Goal: Information Seeking & Learning: Check status

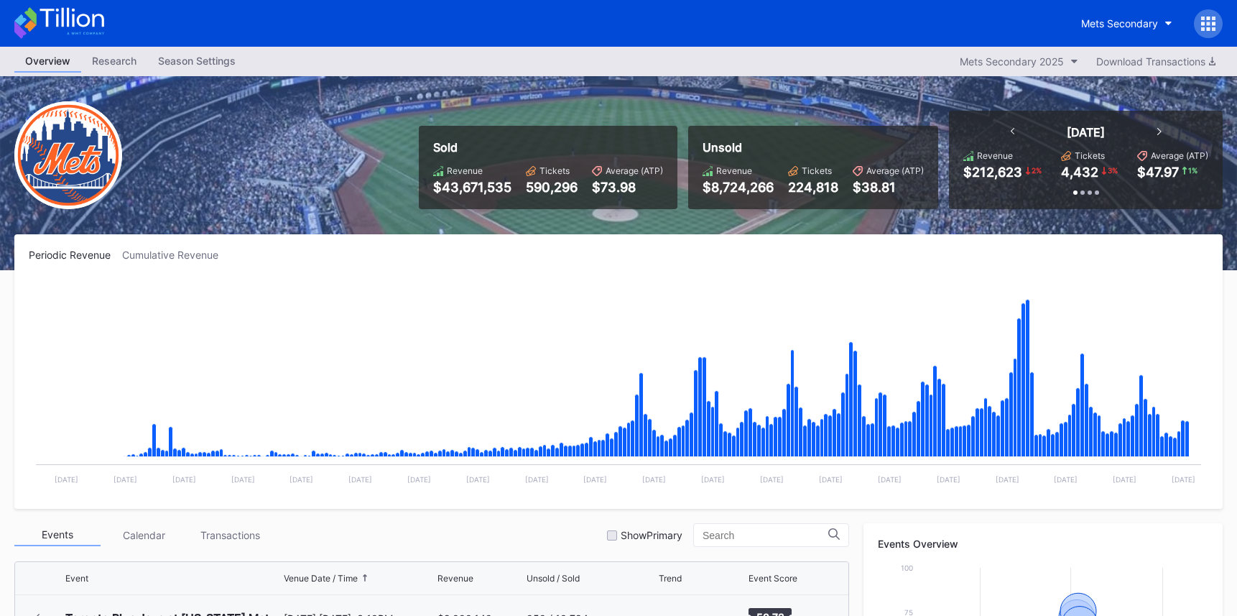
scroll to position [2754, 0]
click at [107, 29] on div "Mets Secondary" at bounding box center [618, 23] width 1237 height 47
click at [96, 24] on icon at bounding box center [59, 23] width 90 height 32
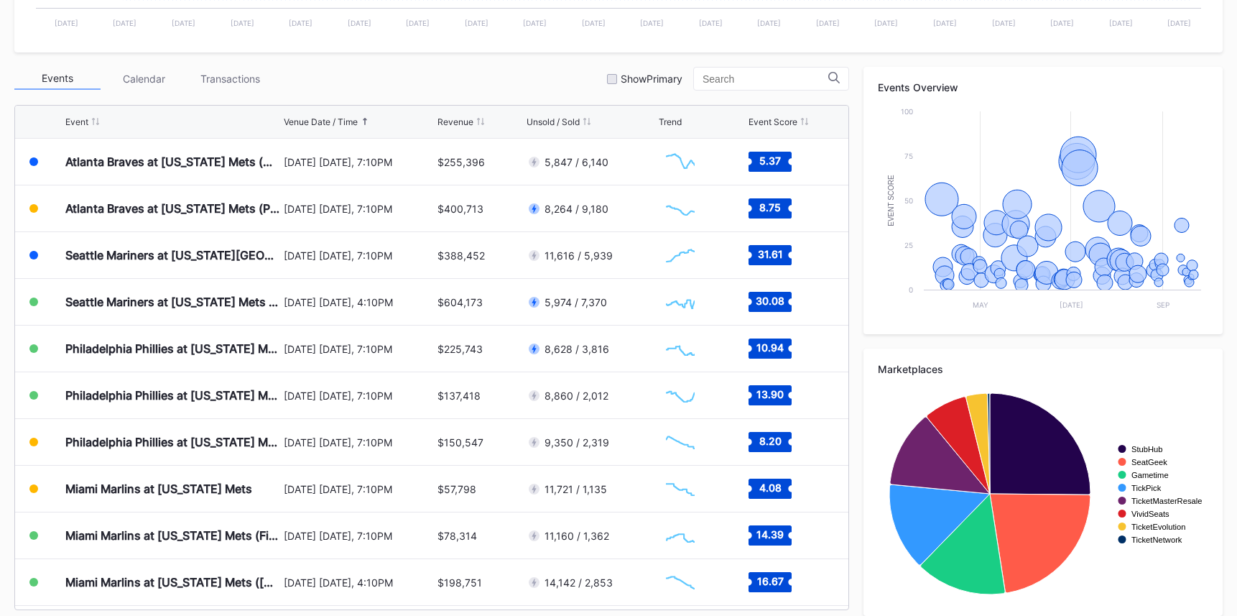
scroll to position [470, 0]
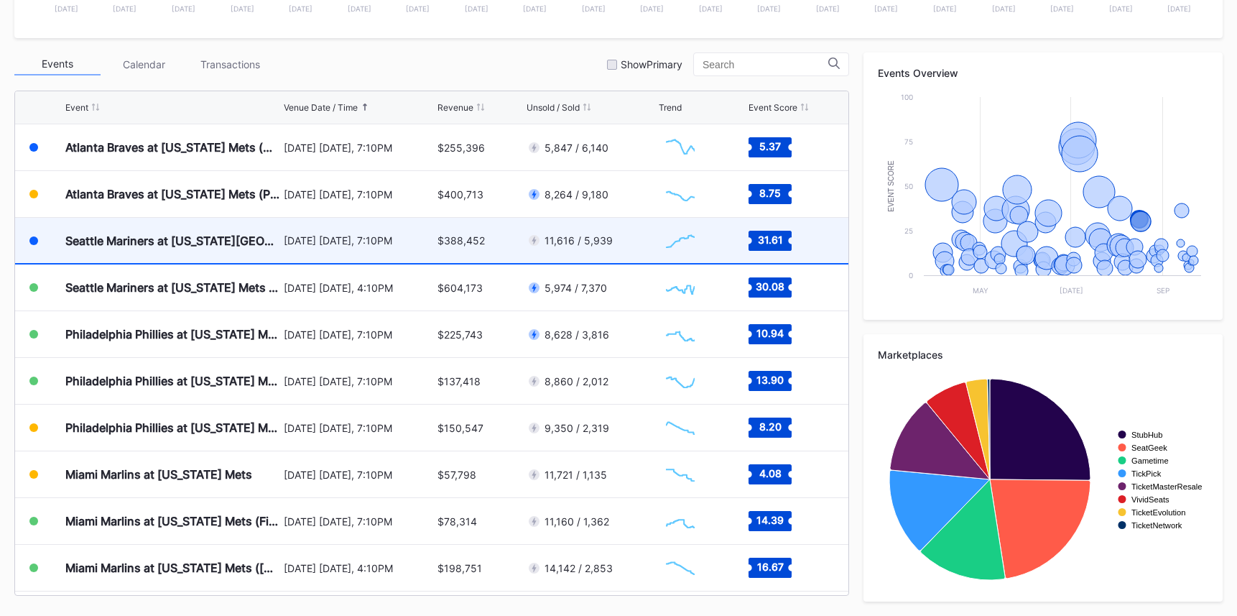
click at [428, 254] on div "August 15 Friday, 7:10PM" at bounding box center [359, 240] width 150 height 45
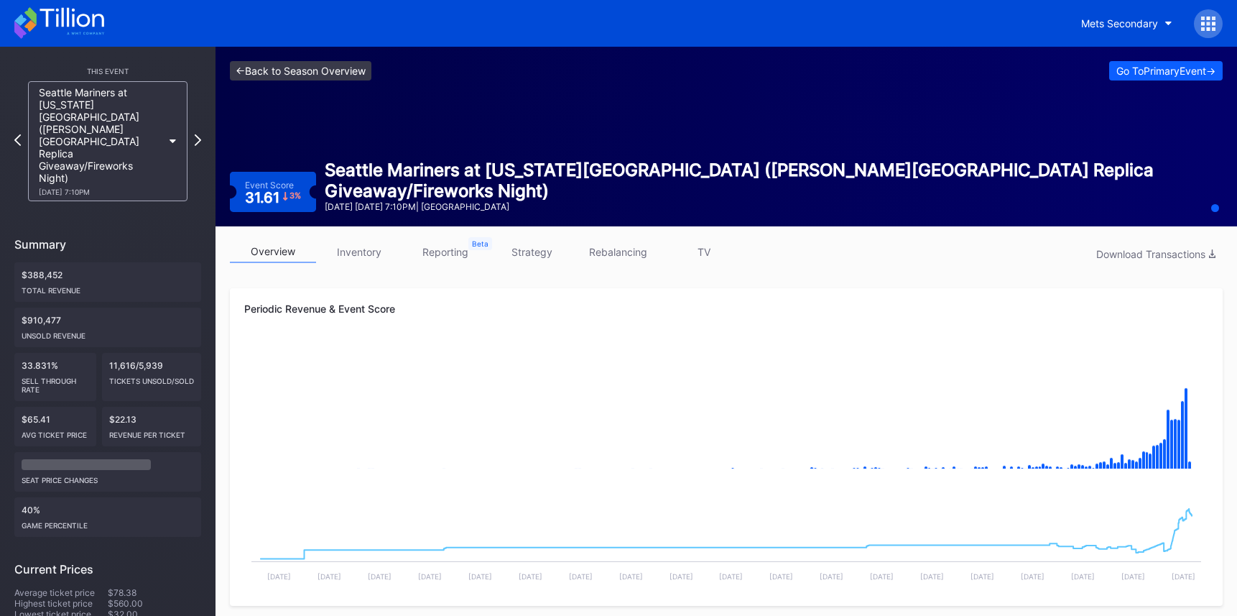
click at [328, 76] on link "<- Back to Season Overview" at bounding box center [300, 70] width 141 height 19
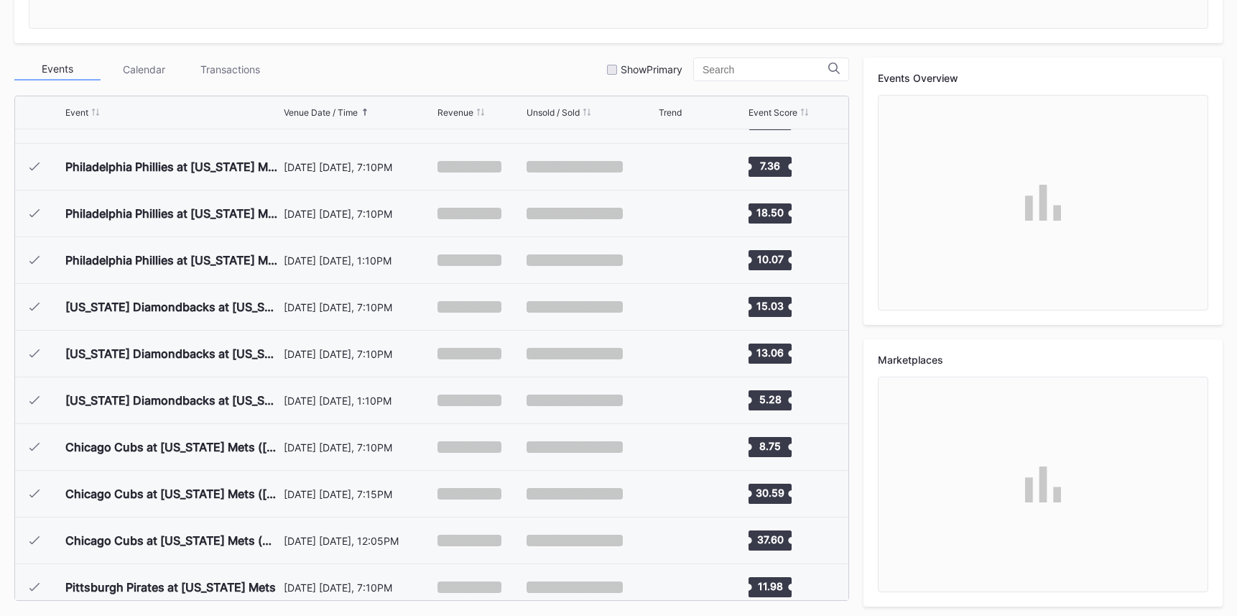
scroll to position [2801, 0]
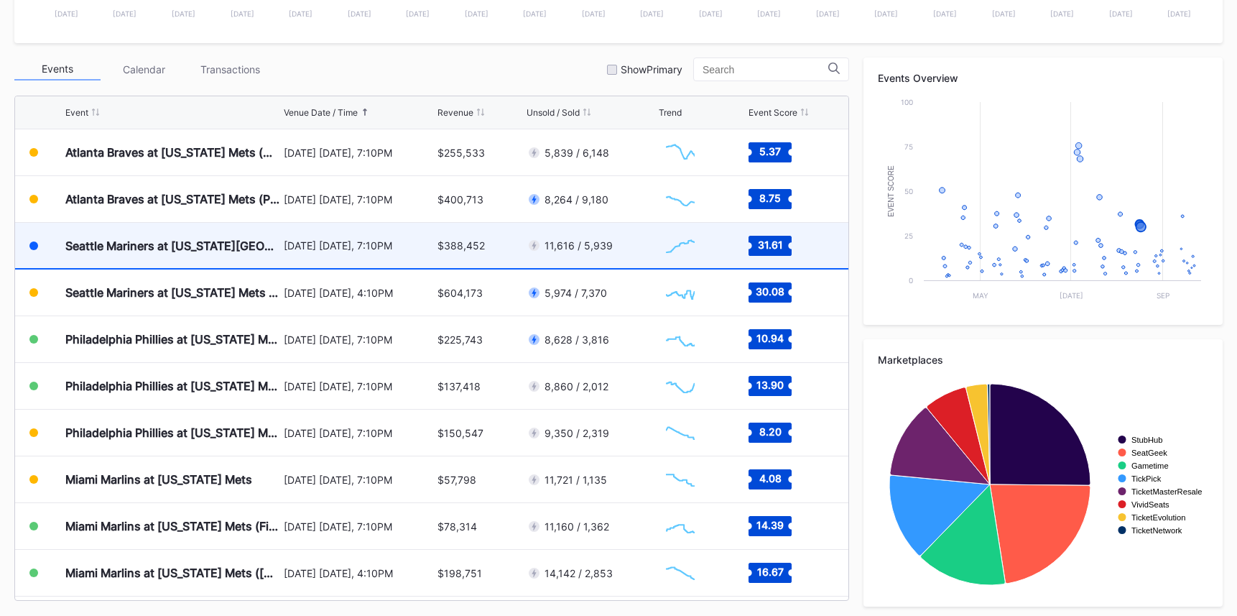
click at [477, 256] on div "$388,452" at bounding box center [479, 245] width 85 height 45
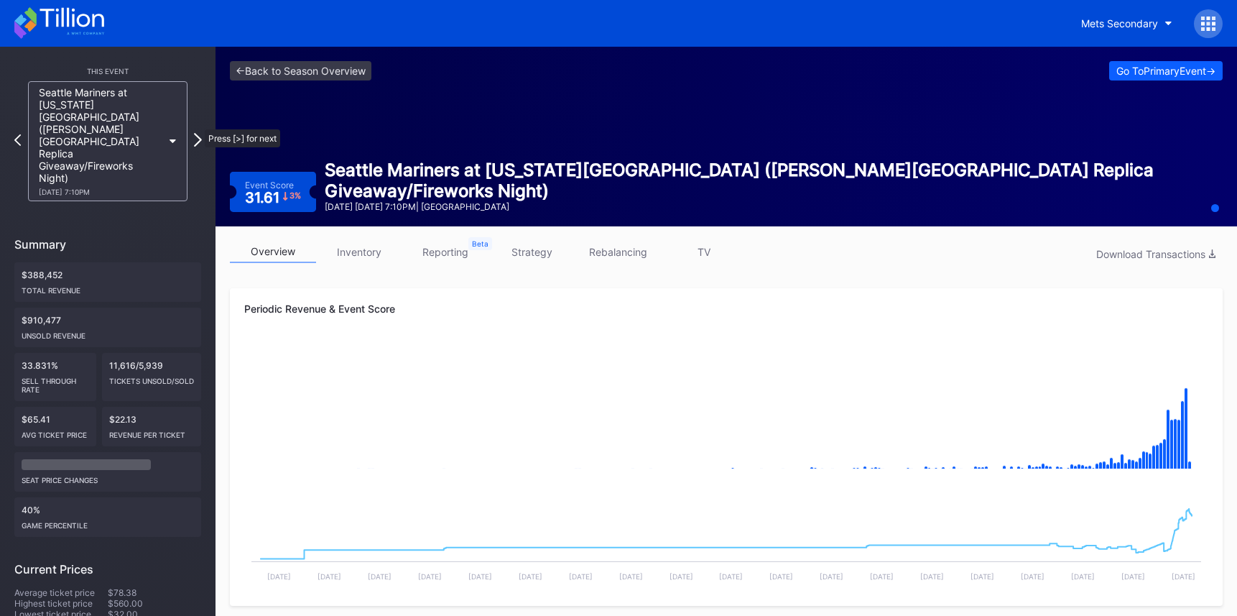
click at [198, 133] on icon at bounding box center [198, 140] width 8 height 14
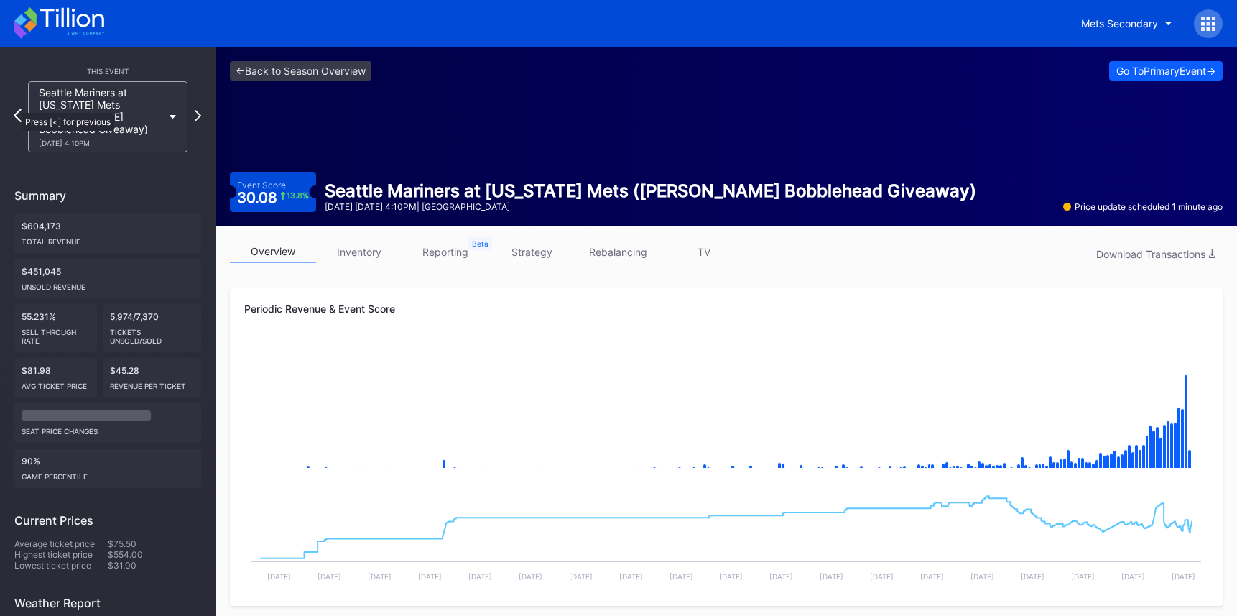
click at [14, 108] on icon at bounding box center [18, 115] width 8 height 14
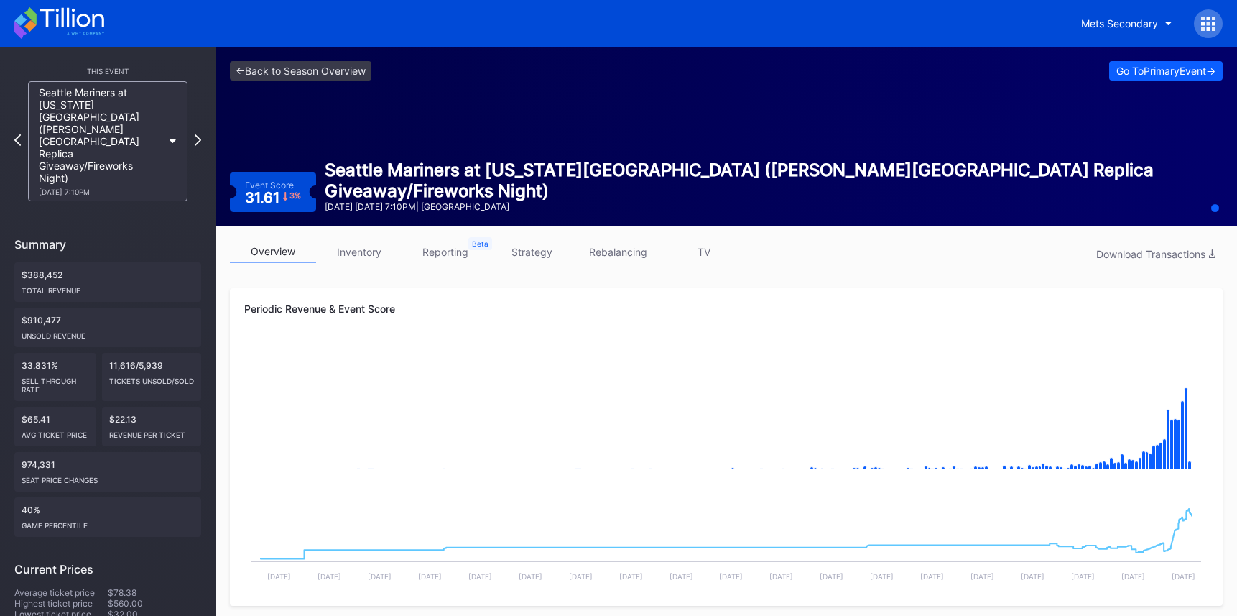
click at [493, 161] on div "<- Back to Season Overview Go To Primary Event -> Event Score 31.61 3 % Seattle…" at bounding box center [725, 137] width 1021 height 180
drag, startPoint x: 493, startPoint y: 161, endPoint x: 524, endPoint y: 192, distance: 44.2
click at [524, 192] on div "<- Back to Season Overview Go To Primary Event -> Event Score 31.61 3 % Seattle…" at bounding box center [725, 137] width 1021 height 180
click at [524, 192] on div "Seattle Mariners at [US_STATE][GEOGRAPHIC_DATA] ([PERSON_NAME][GEOGRAPHIC_DATA]…" at bounding box center [764, 180] width 878 height 42
click at [350, 64] on link "<- Back to Season Overview" at bounding box center [300, 70] width 141 height 19
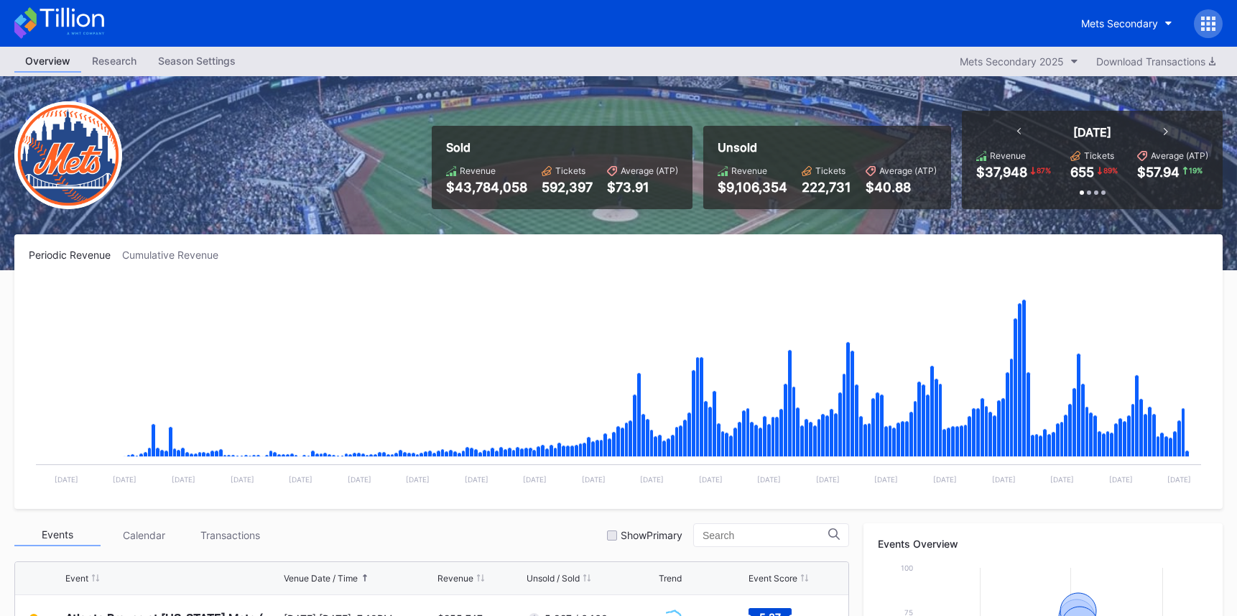
click at [90, 25] on icon at bounding box center [59, 23] width 90 height 32
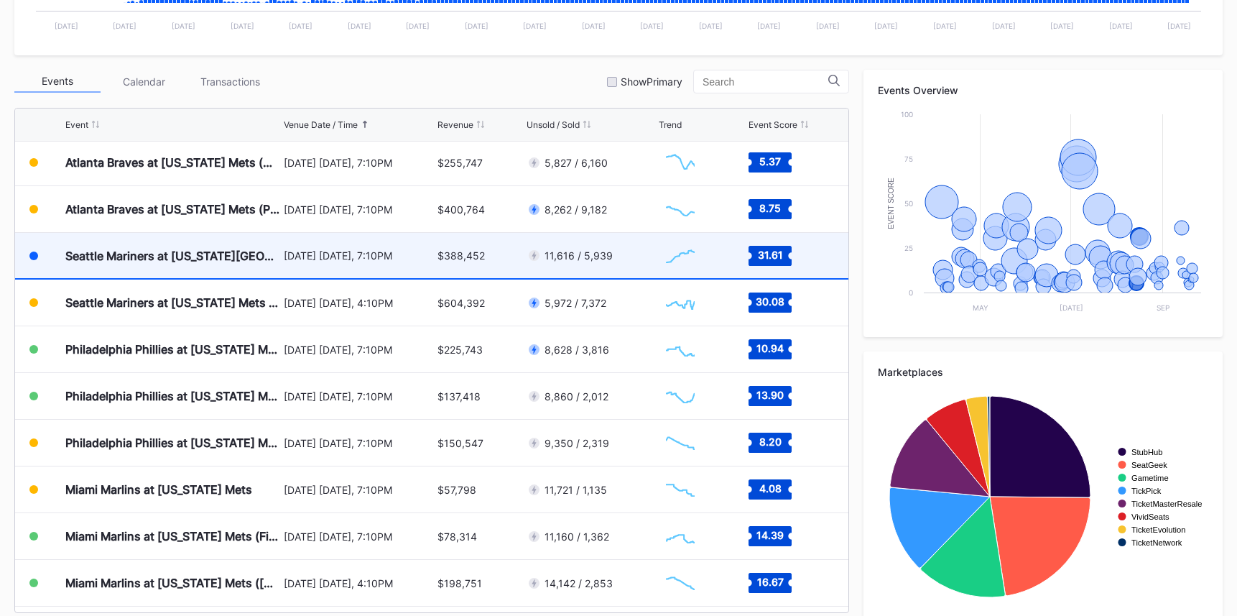
scroll to position [2749, 0]
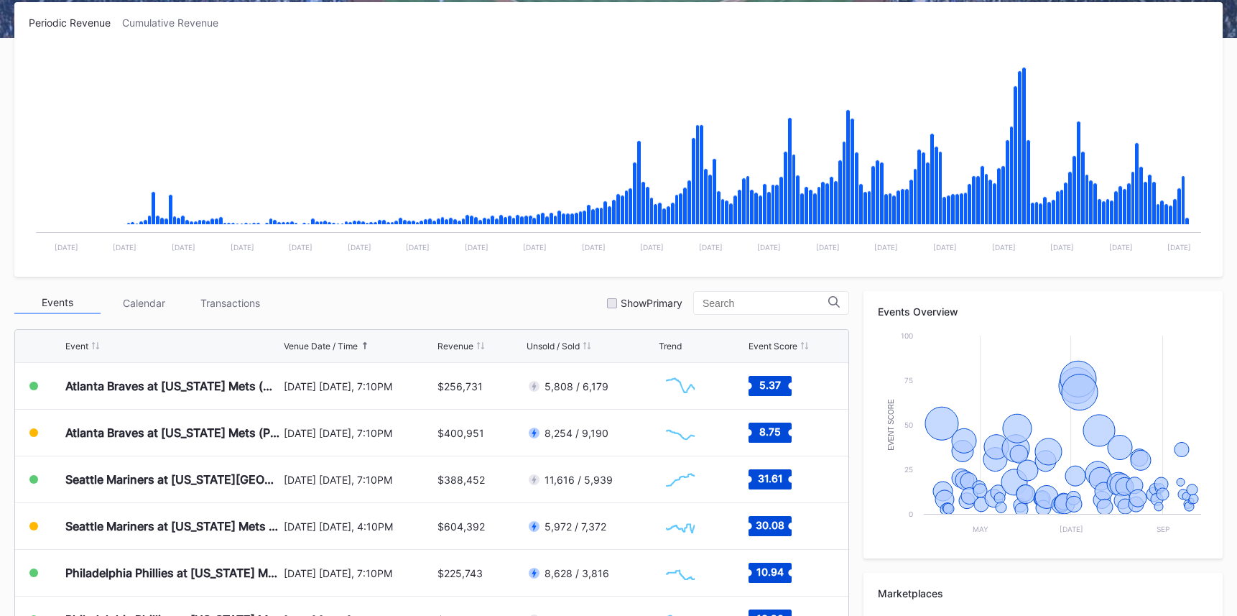
scroll to position [263, 0]
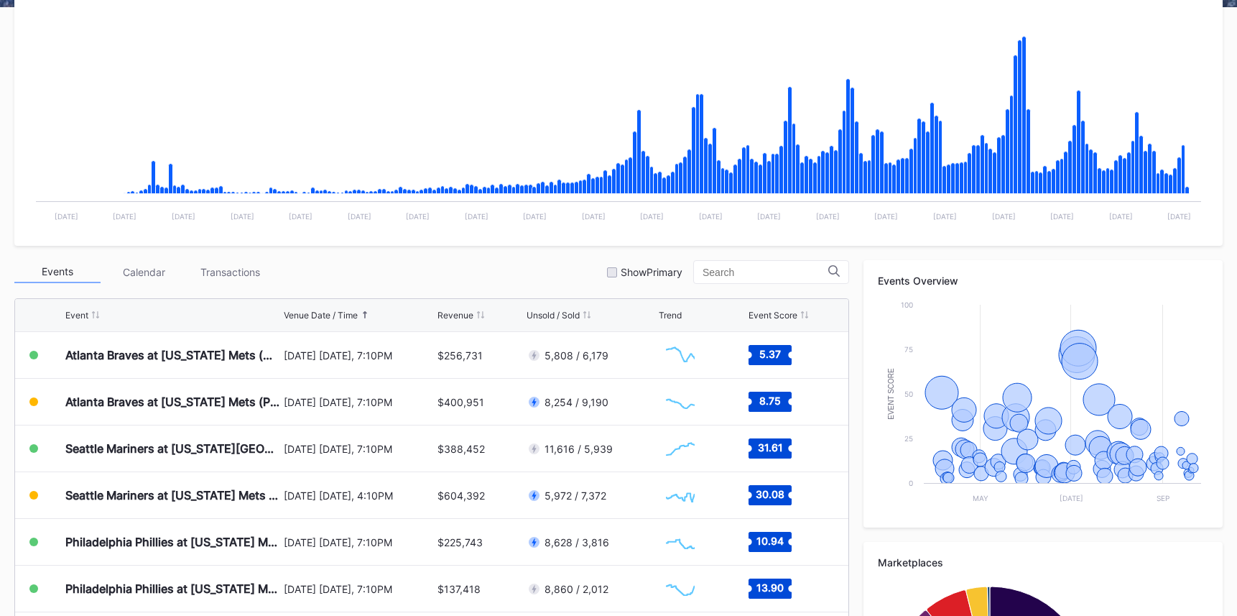
click at [231, 272] on div "Transactions" at bounding box center [230, 272] width 86 height 22
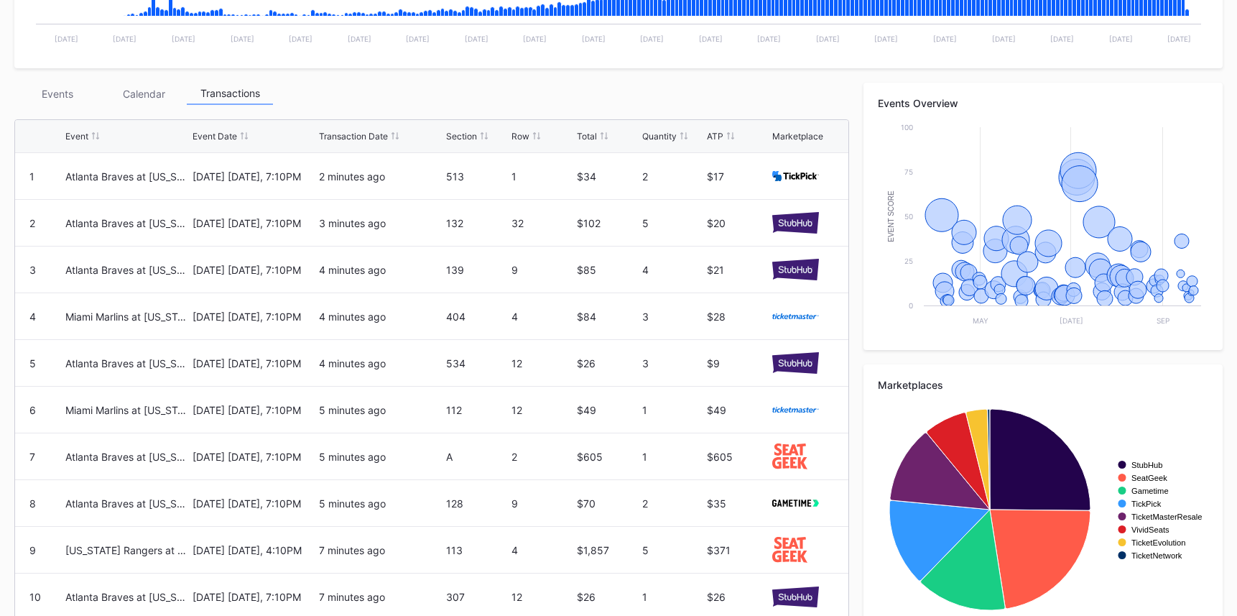
scroll to position [494, 0]
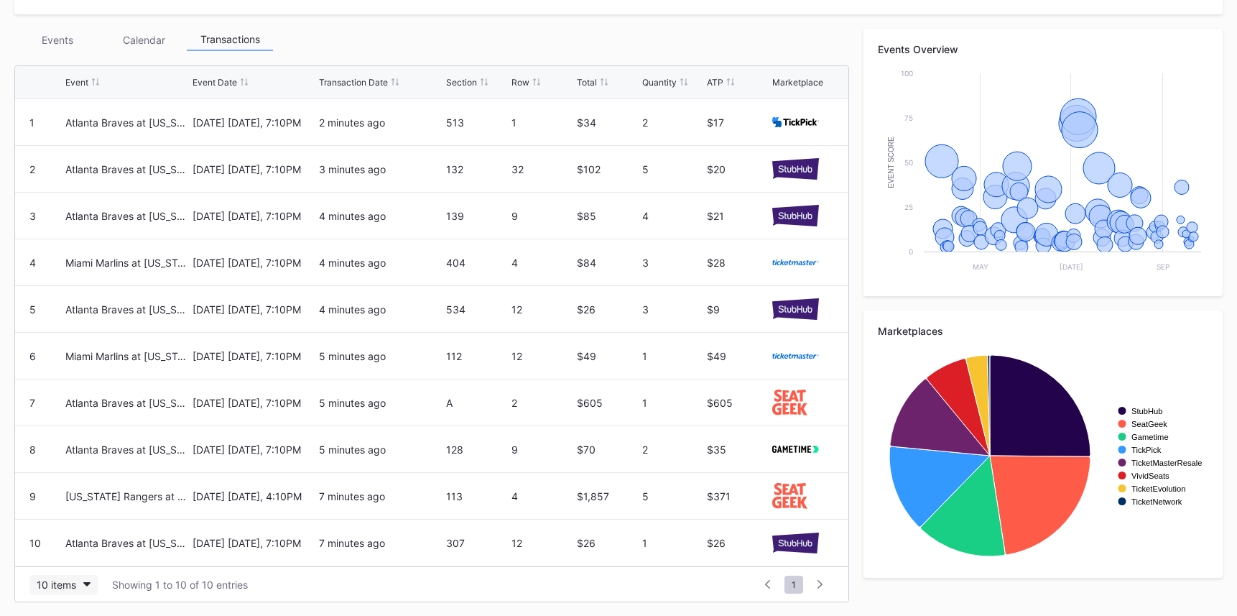
click at [77, 585] on button "10 items" at bounding box center [63, 584] width 68 height 19
click at [345, 571] on div "10 items Showing 1 to 10 of 10 entries 1 ... -1 0 1 2 3 ... 1" at bounding box center [431, 583] width 833 height 35
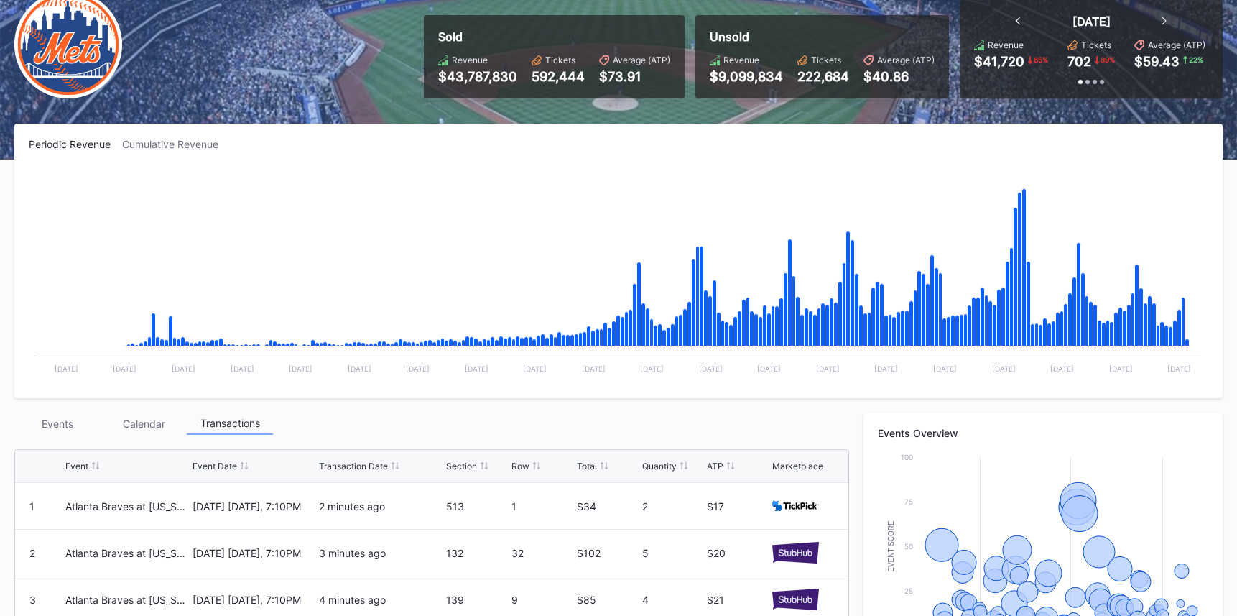
scroll to position [0, 0]
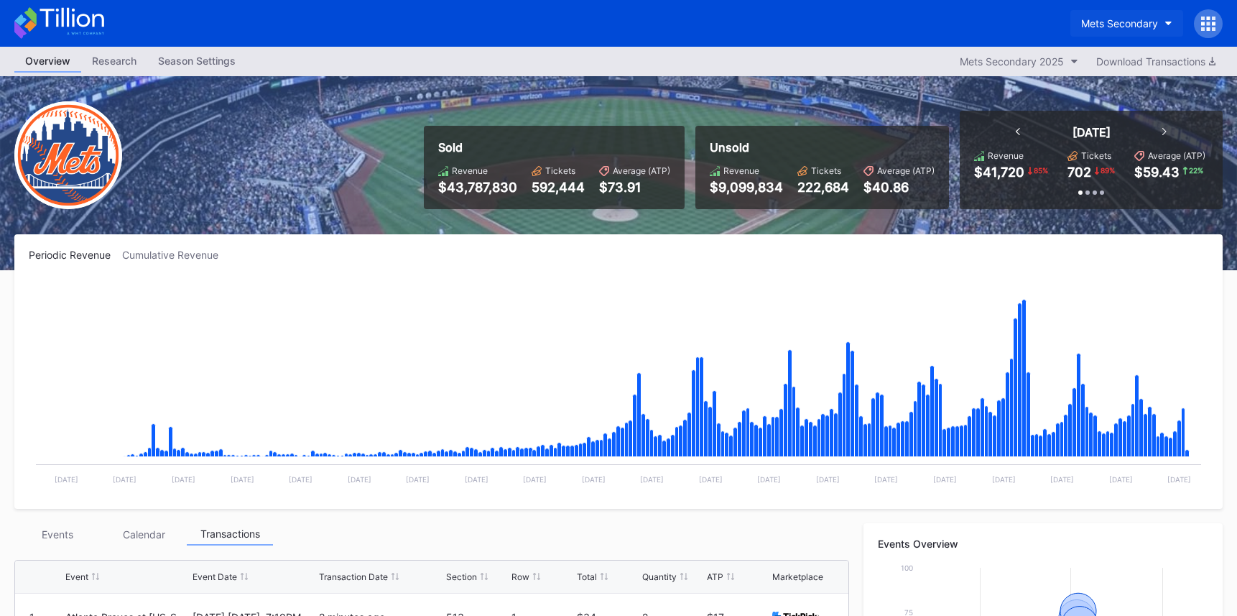
click at [1111, 11] on button "Mets Secondary" at bounding box center [1126, 23] width 113 height 27
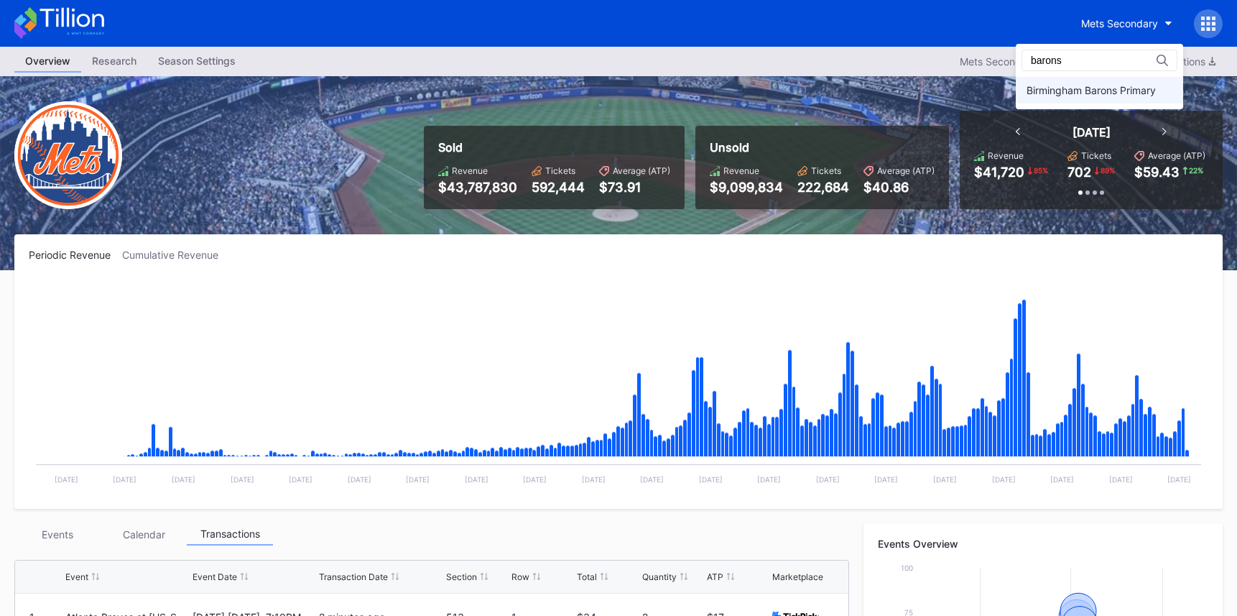
type input "barons"
click at [1120, 96] on div "Birmingham Barons Primary" at bounding box center [1099, 90] width 167 height 27
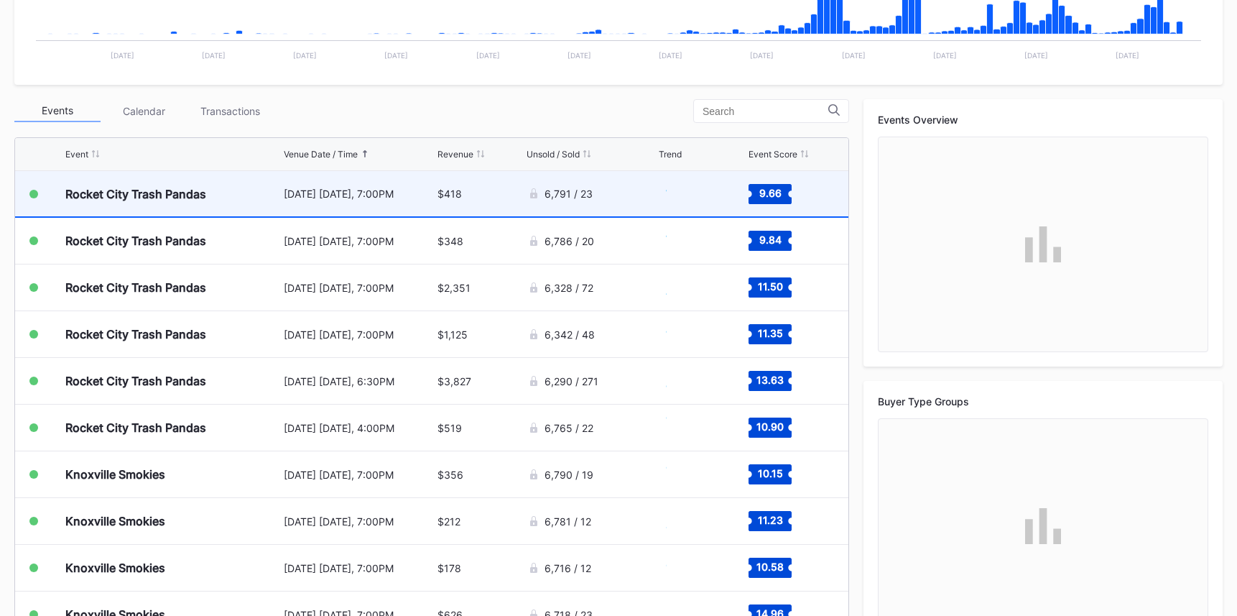
scroll to position [470, 0]
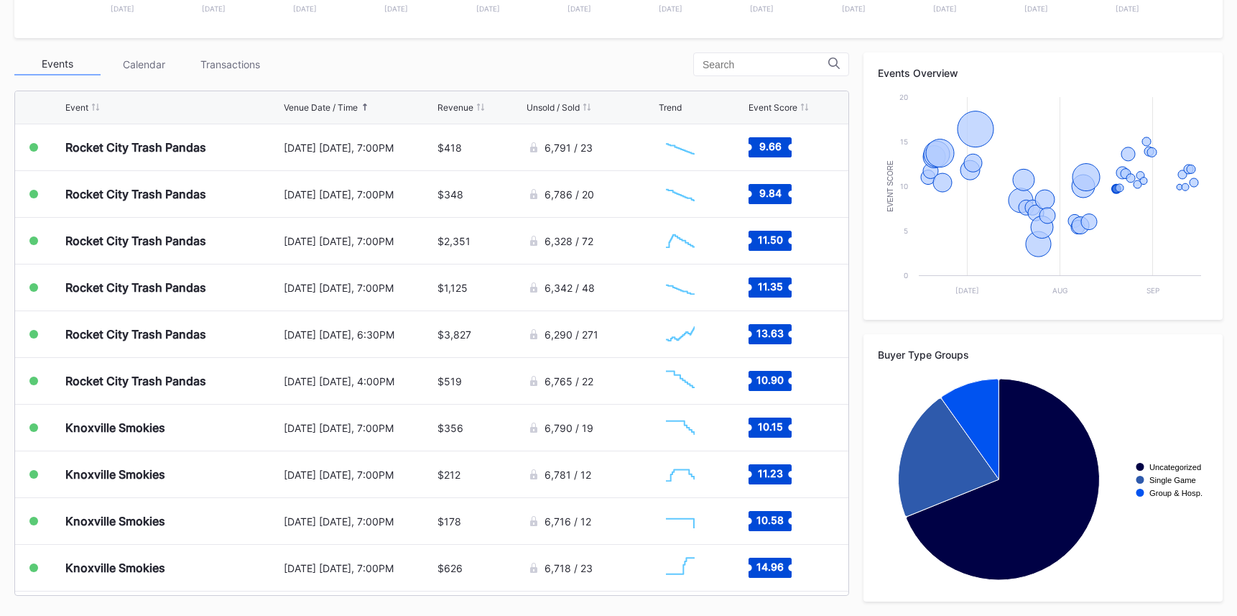
click at [243, 65] on div "Transactions" at bounding box center [230, 64] width 86 height 22
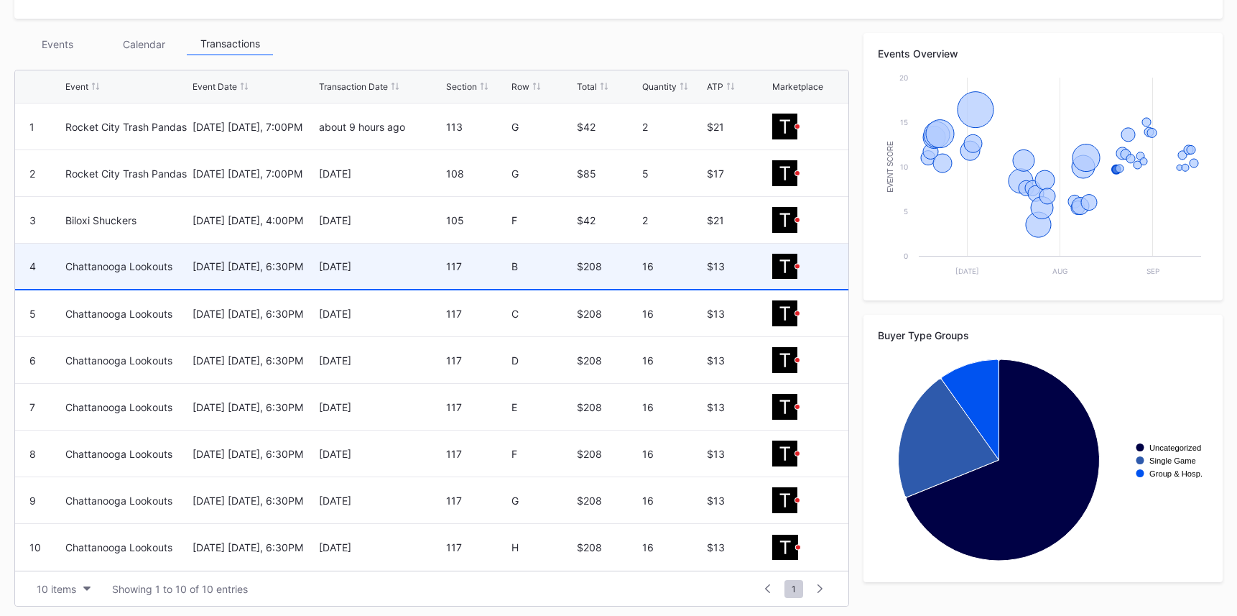
scroll to position [494, 0]
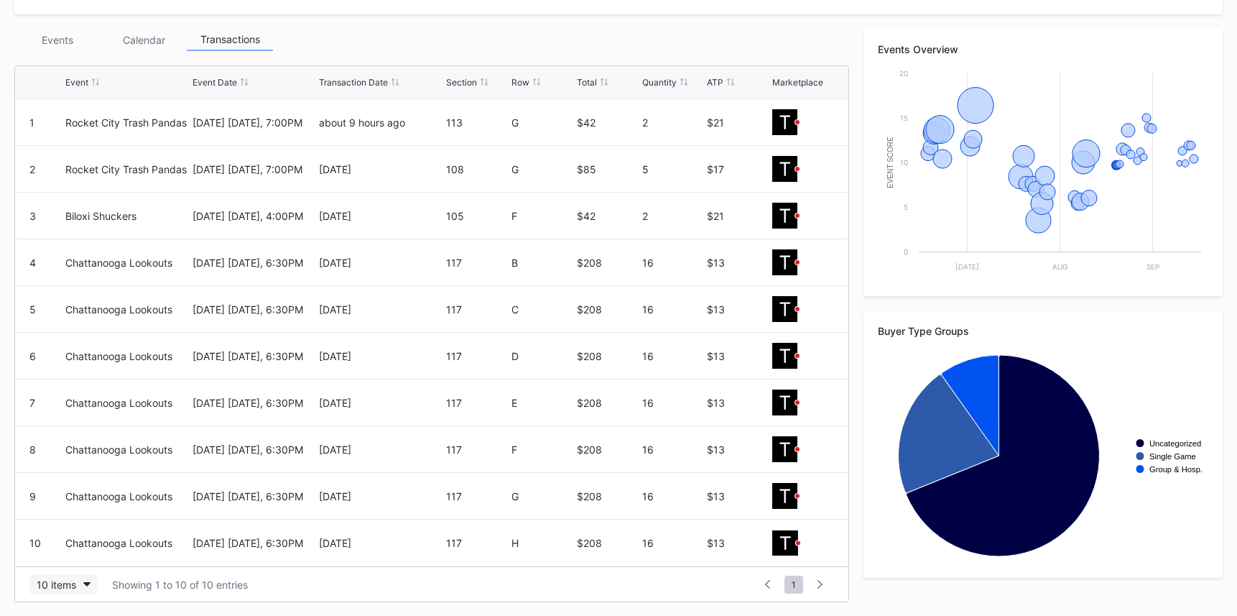
click at [64, 582] on div "10 items" at bounding box center [57, 584] width 40 height 12
click at [71, 534] on div "200 items" at bounding box center [63, 547] width 68 height 27
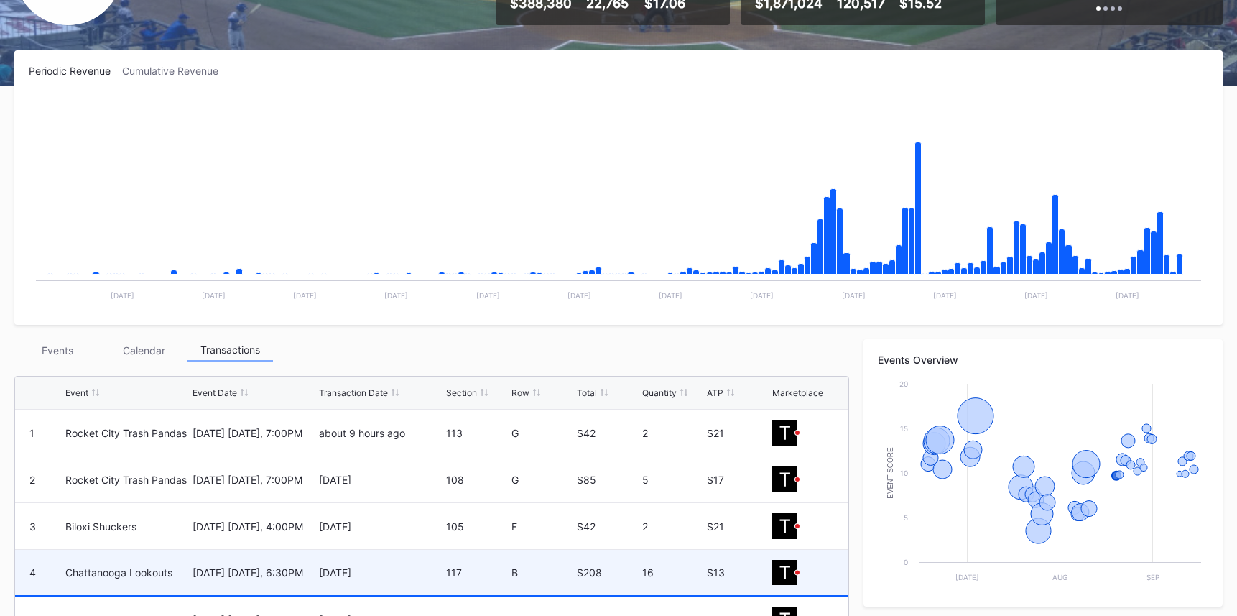
scroll to position [0, 0]
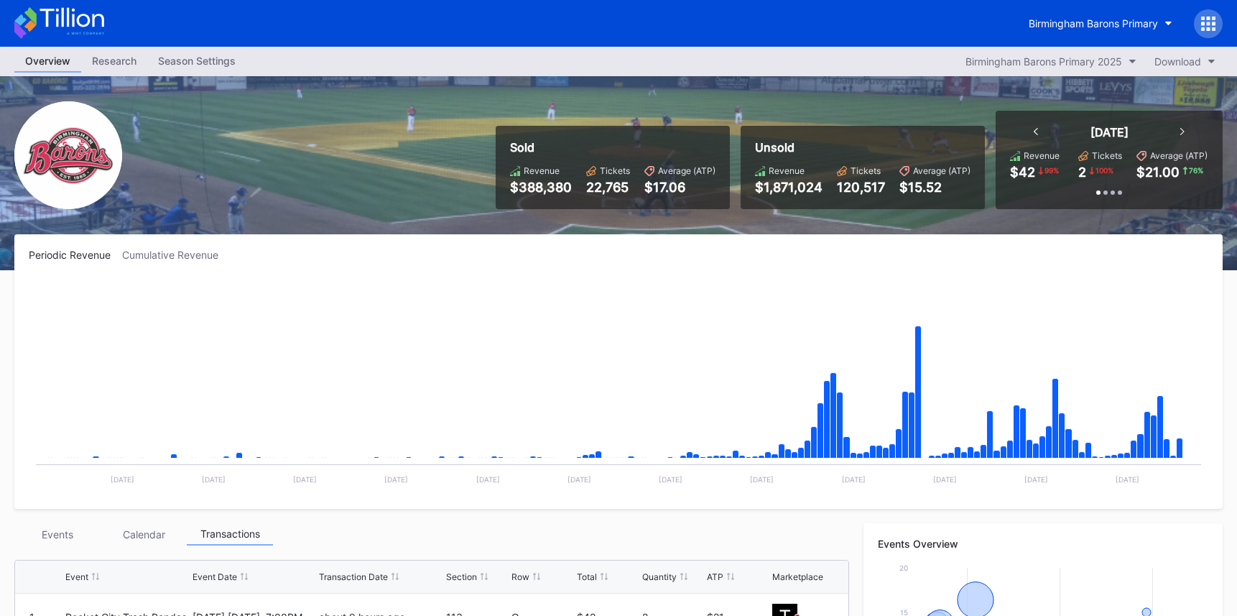
click at [60, 542] on div "Events" at bounding box center [57, 534] width 86 height 22
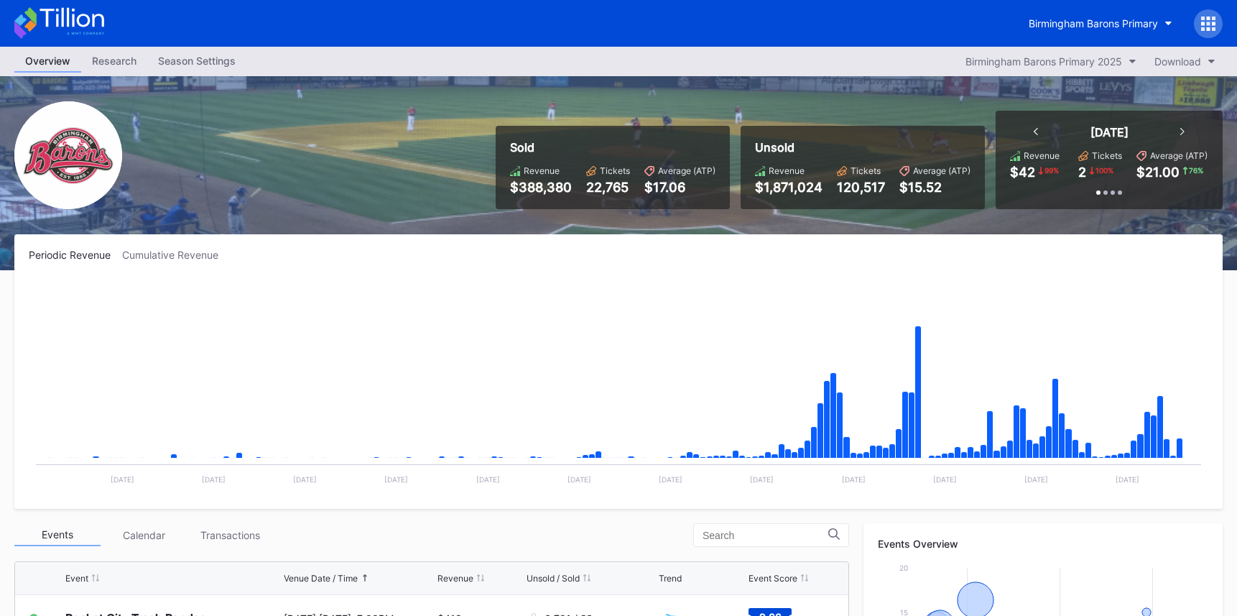
click at [96, 33] on icon at bounding box center [59, 23] width 90 height 32
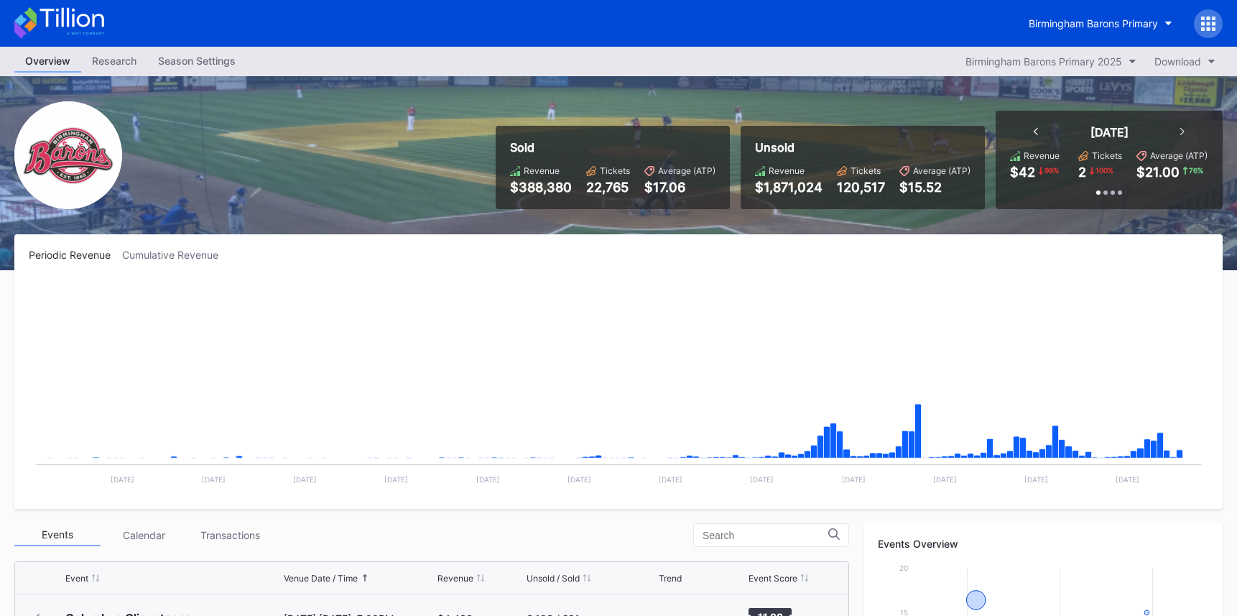
scroll to position [1120, 0]
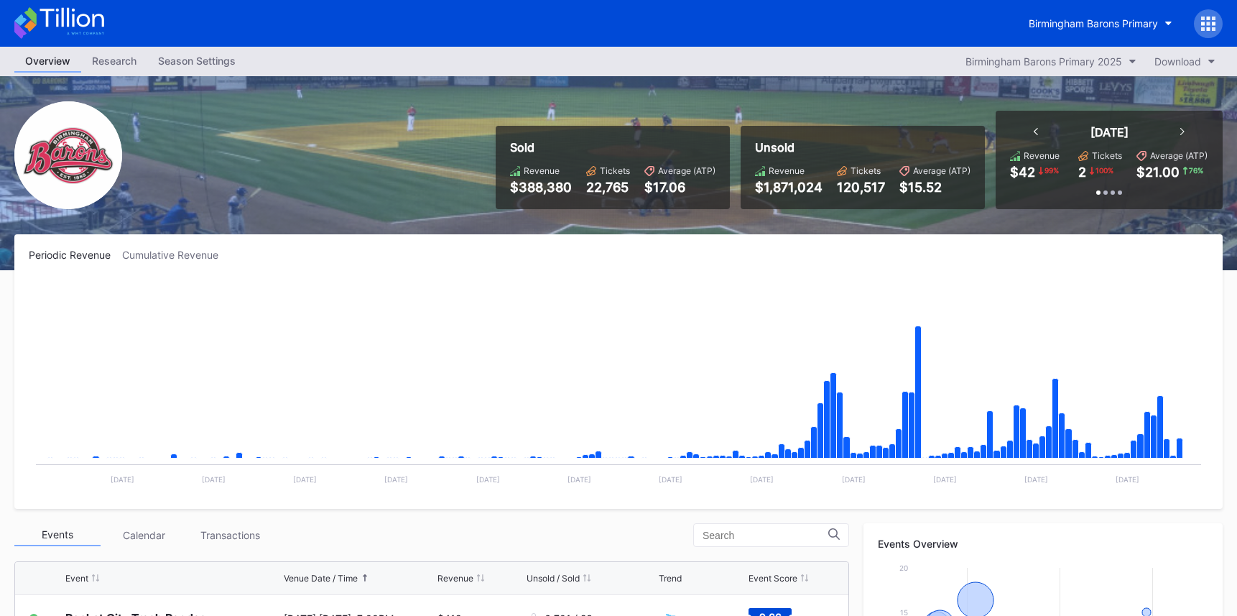
click at [104, 19] on div "Birmingham Barons Primary" at bounding box center [618, 23] width 1237 height 47
click at [1050, 25] on div "Birmingham Barons Primary" at bounding box center [1092, 23] width 129 height 12
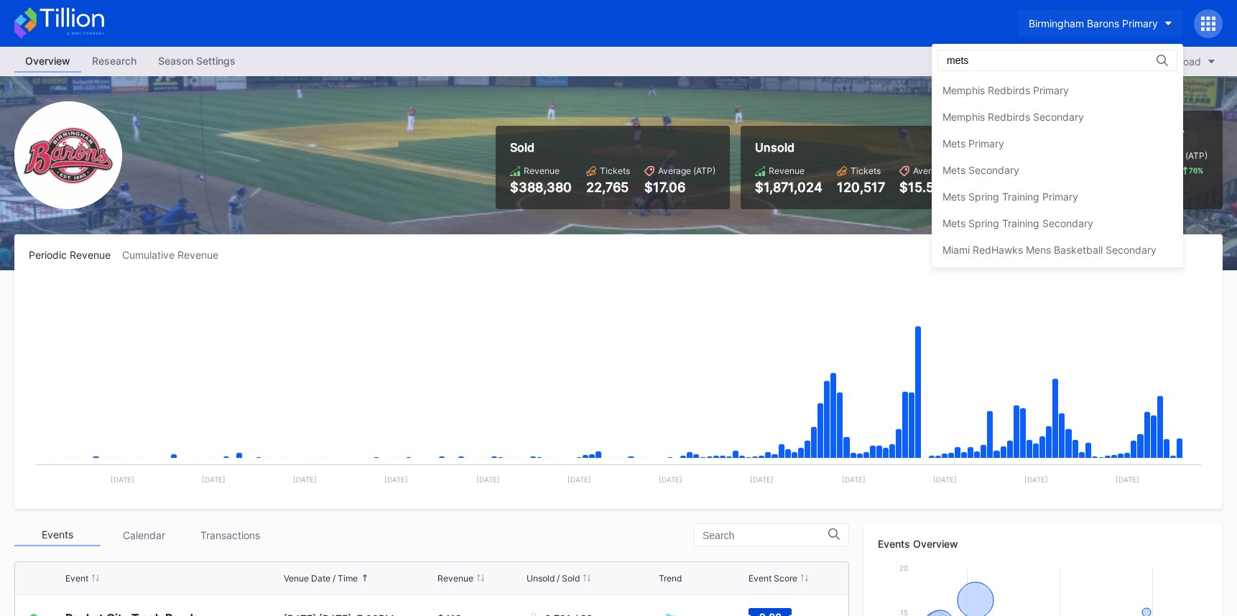
scroll to position [0, 0]
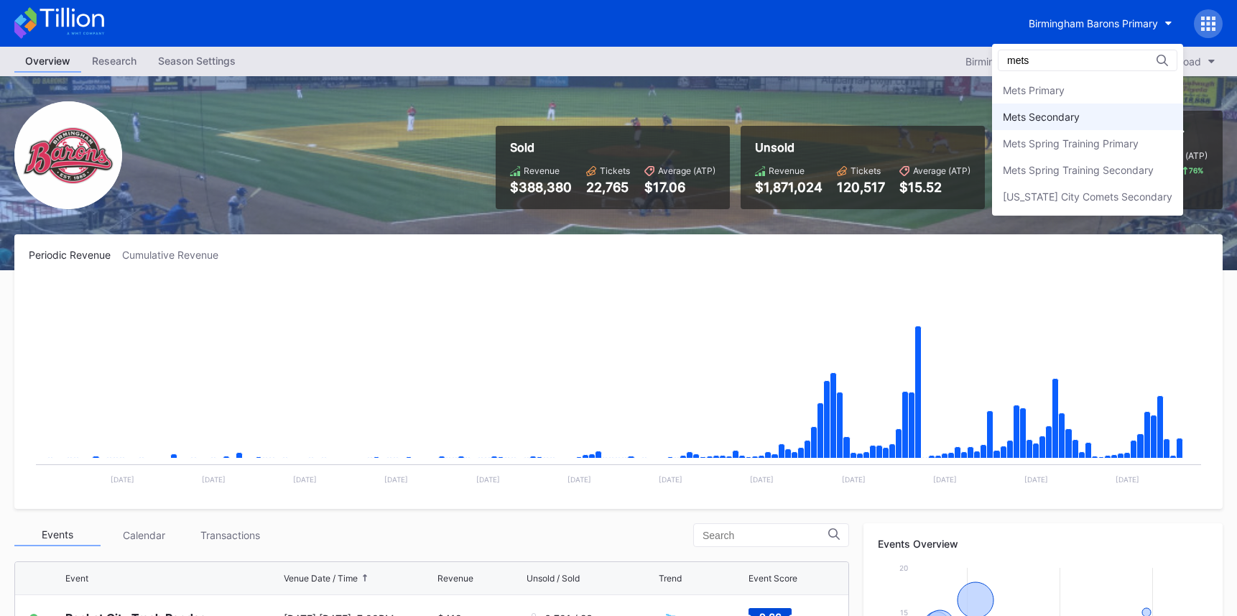
type input "mets"
click at [1083, 123] on div "Mets Secondary" at bounding box center [1087, 116] width 191 height 27
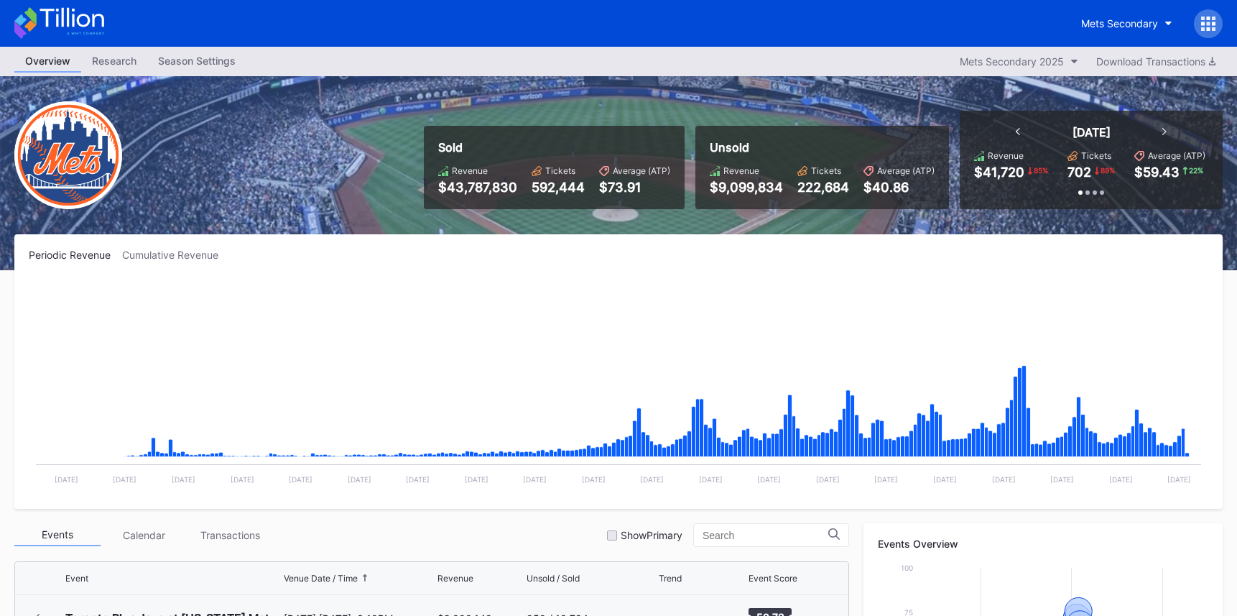
scroll to position [2801, 0]
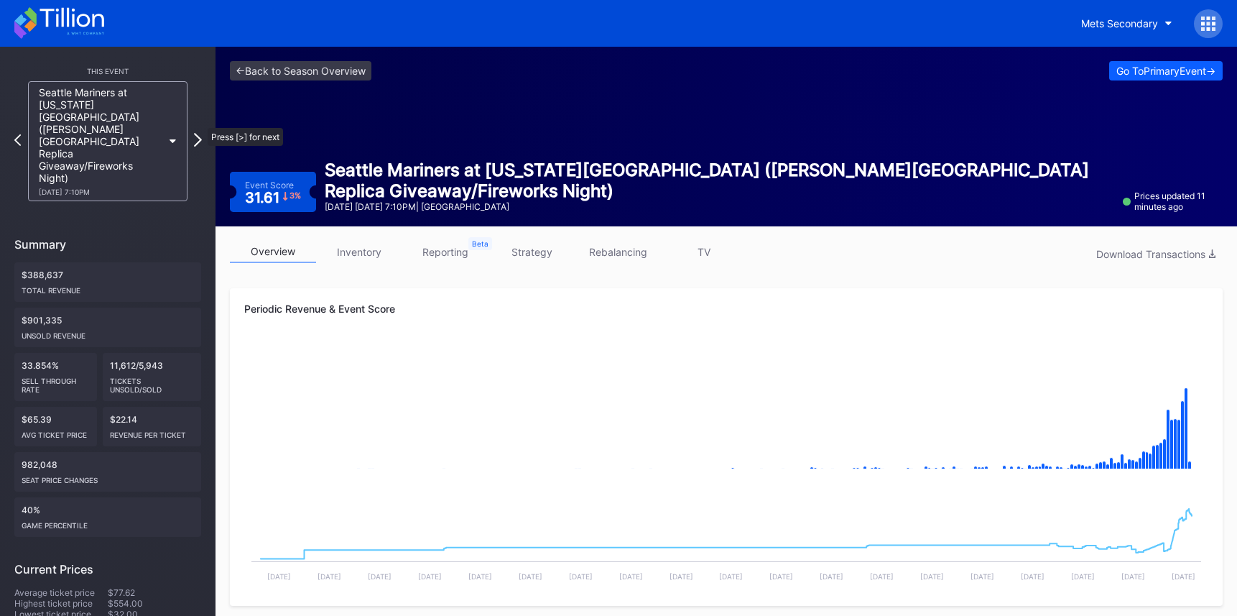
click at [200, 133] on icon at bounding box center [198, 140] width 8 height 14
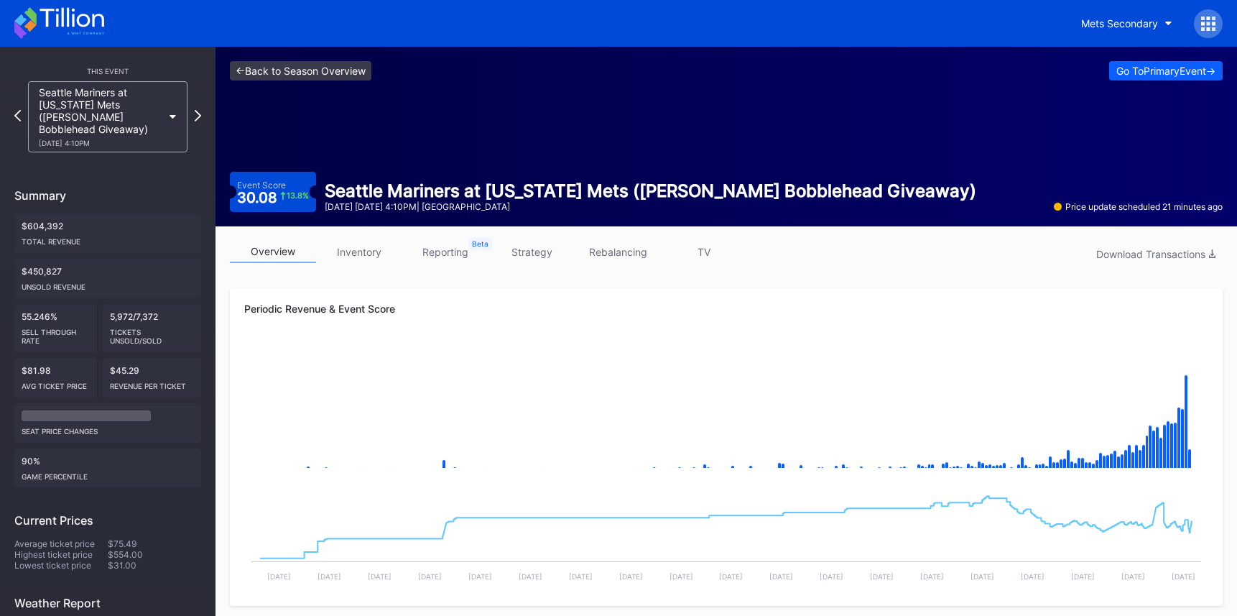
click at [353, 71] on link "<- Back to Season Overview" at bounding box center [300, 70] width 141 height 19
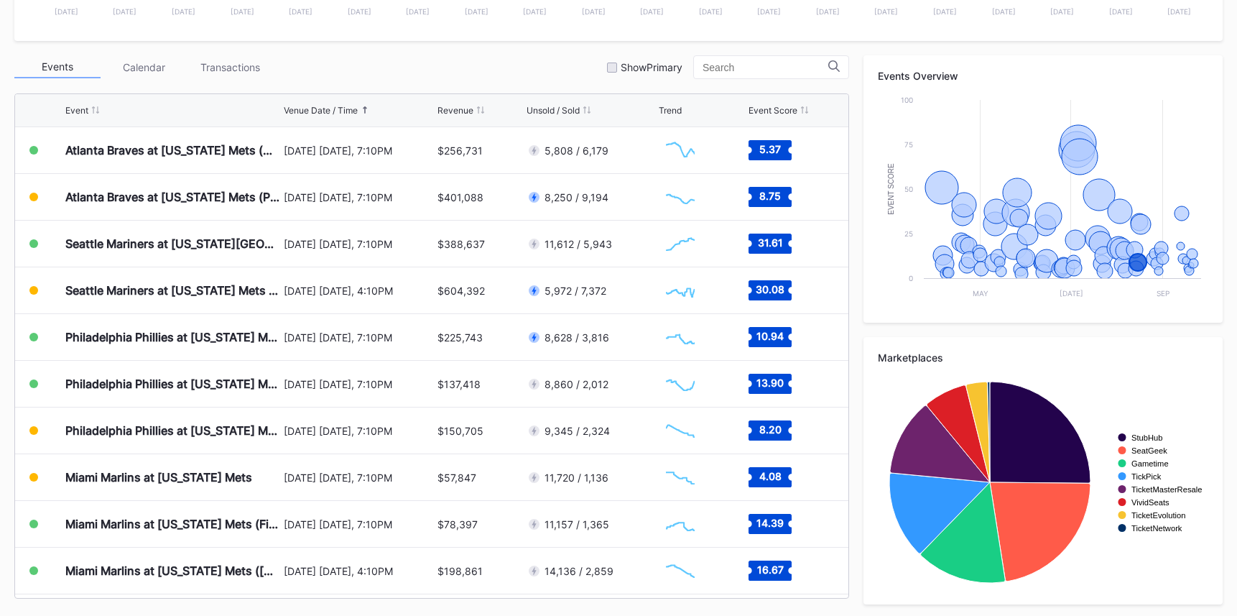
scroll to position [468, 0]
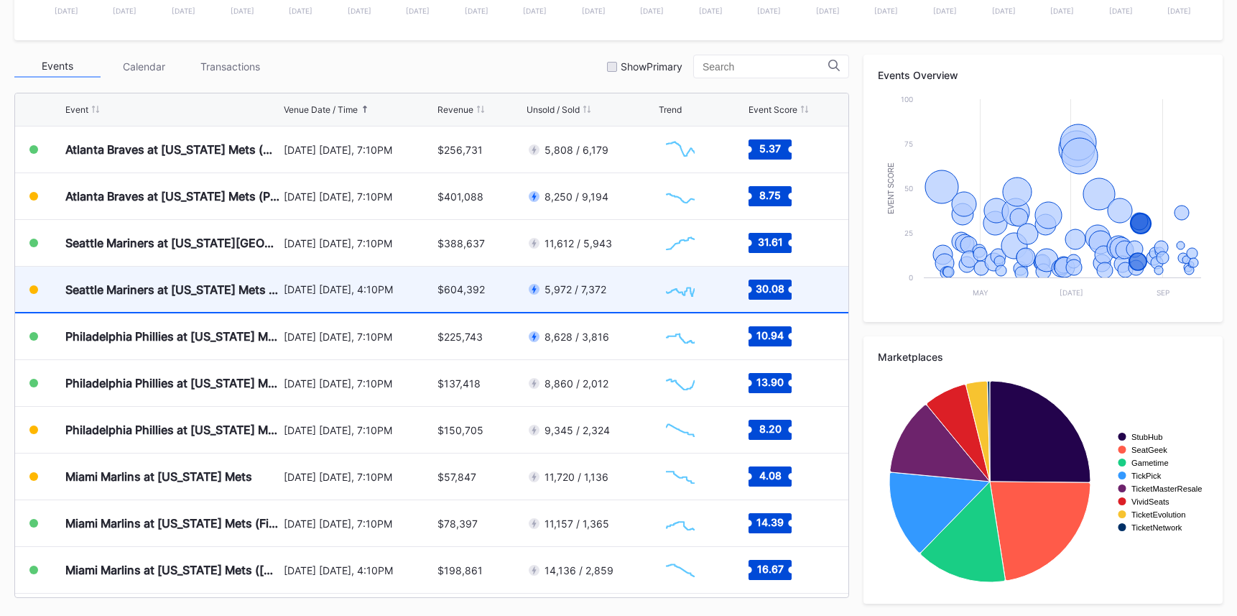
click at [638, 299] on div "5,972 / 7,372" at bounding box center [590, 288] width 129 height 45
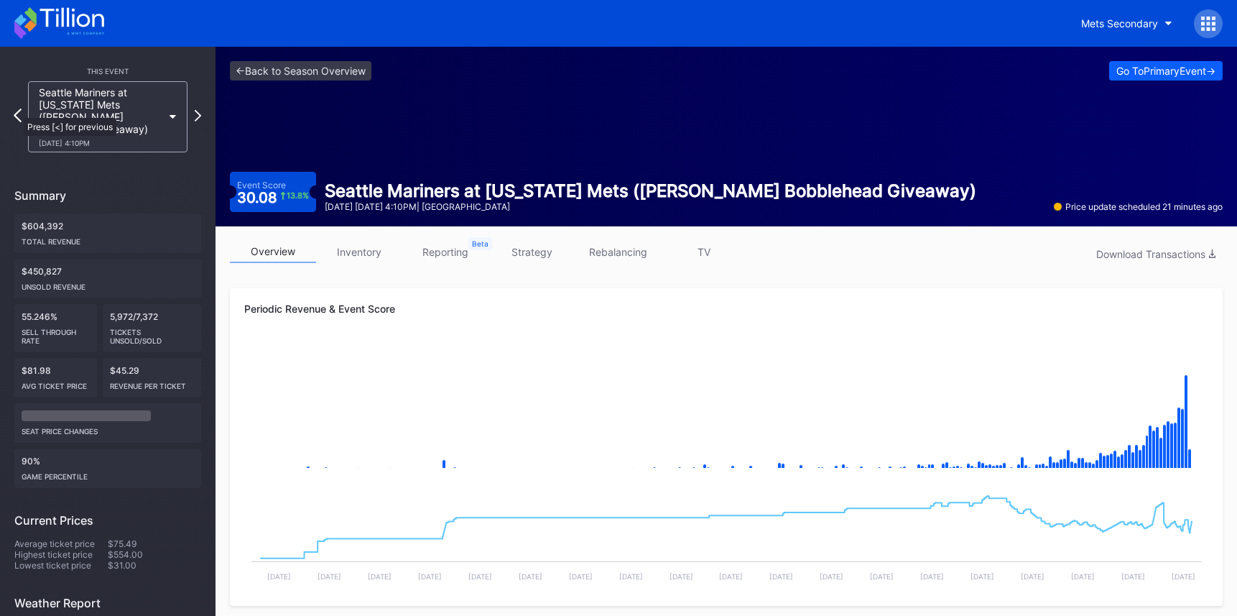
click at [17, 111] on icon at bounding box center [18, 115] width 8 height 14
